Goal: Use online tool/utility: Utilize a website feature to perform a specific function

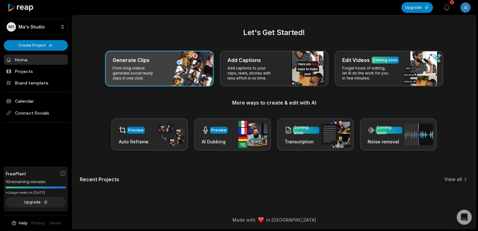
click at [145, 75] on p "From long videos generate social ready clips in one click." at bounding box center [137, 73] width 49 height 15
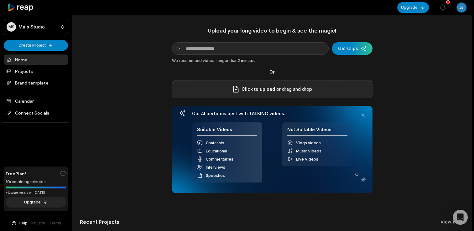
click at [247, 91] on span "Click to upload" at bounding box center [257, 89] width 33 height 8
click at [0, 0] on input "Click to upload" at bounding box center [0, 0] width 0 height 0
click at [275, 84] on div "Video - Part 1 of 2.mp4" at bounding box center [272, 89] width 200 height 18
click at [436, 73] on div "Upload your long video to begin & see the magic! YouTube link Get Clips We reco…" at bounding box center [271, 133] width 399 height 213
click at [417, 159] on div "Upload your long video to begin & see the magic! YouTube link Get Clips We reco…" at bounding box center [271, 133] width 399 height 213
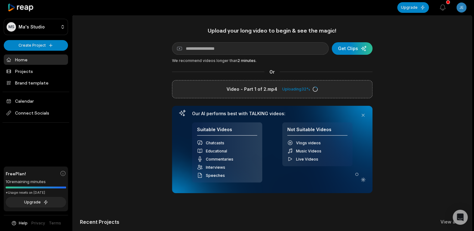
click at [419, 224] on div "Recent Projects View all" at bounding box center [272, 226] width 384 height 14
click at [317, 228] on div "Recent Projects View all" at bounding box center [272, 226] width 384 height 14
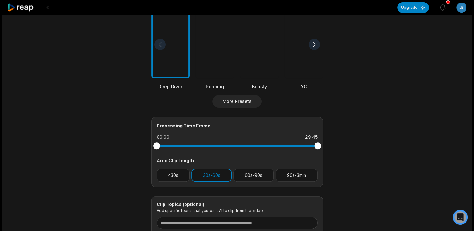
scroll to position [173, 0]
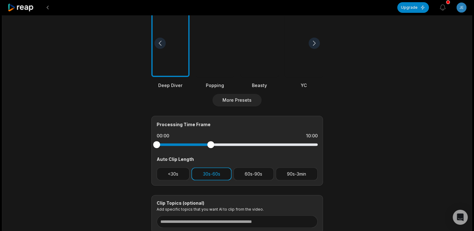
drag, startPoint x: 316, startPoint y: 145, endPoint x: 210, endPoint y: 172, distance: 108.9
click at [210, 172] on div "Processing Time Frame 00:00 10:00 Auto Clip Length <30s 30s-60s 60s-90s 90s-3min" at bounding box center [237, 151] width 172 height 70
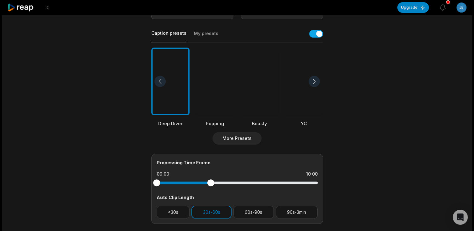
scroll to position [134, 0]
click at [223, 96] on div at bounding box center [215, 82] width 38 height 68
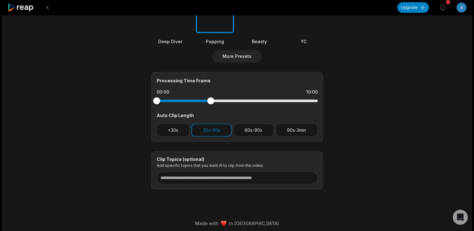
scroll to position [219, 0]
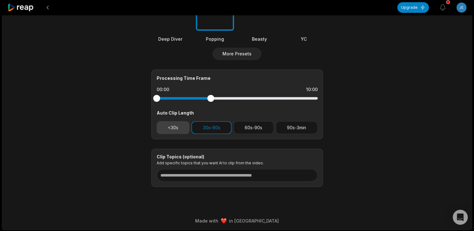
click at [170, 124] on button "<30s" at bounding box center [173, 127] width 33 height 13
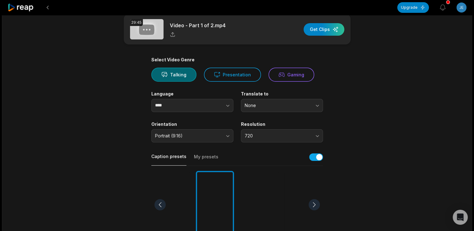
scroll to position [0, 0]
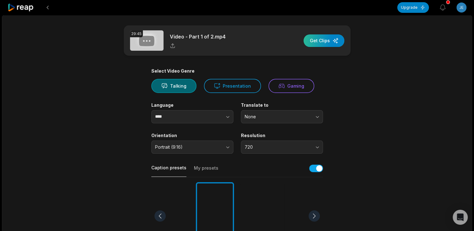
click at [330, 44] on div "button" at bounding box center [323, 40] width 41 height 13
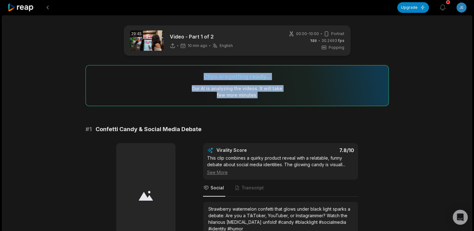
drag, startPoint x: 203, startPoint y: 76, endPoint x: 265, endPoint y: 105, distance: 68.8
click at [265, 105] on div "Clips are getting ready... Our AI is analyzing the video s . It will take few m…" at bounding box center [236, 85] width 303 height 41
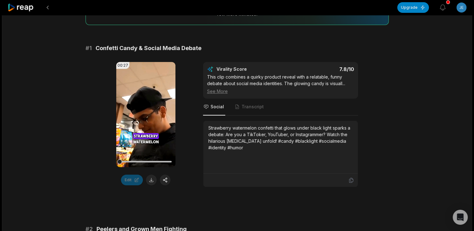
scroll to position [30, 0]
